Goal: Check status: Check status

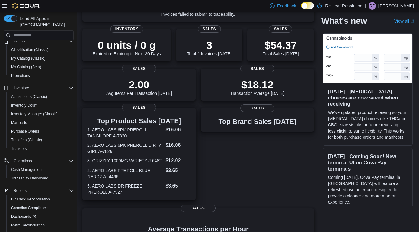
scroll to position [72, 0]
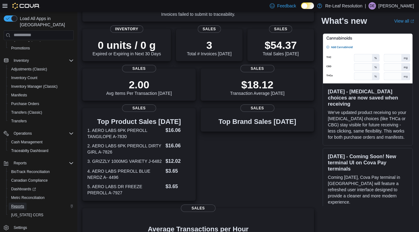
click at [16, 204] on span "Reports" at bounding box center [17, 206] width 13 height 5
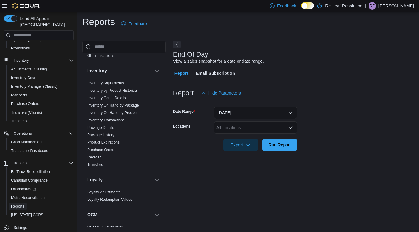
scroll to position [190, 0]
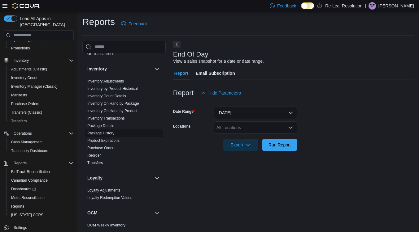
click at [110, 134] on link "Package History" at bounding box center [100, 133] width 27 height 4
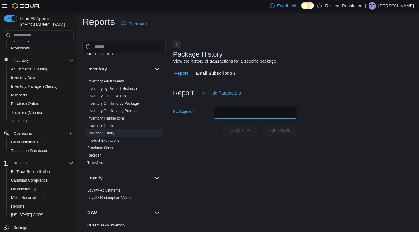
click at [227, 116] on input "Package Id" at bounding box center [255, 113] width 83 height 12
type input "**********"
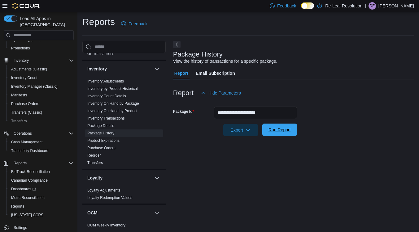
click at [274, 131] on span "Run Report" at bounding box center [279, 130] width 22 height 6
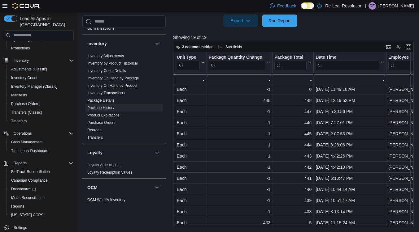
scroll to position [13, 327]
